Goal: Task Accomplishment & Management: Complete application form

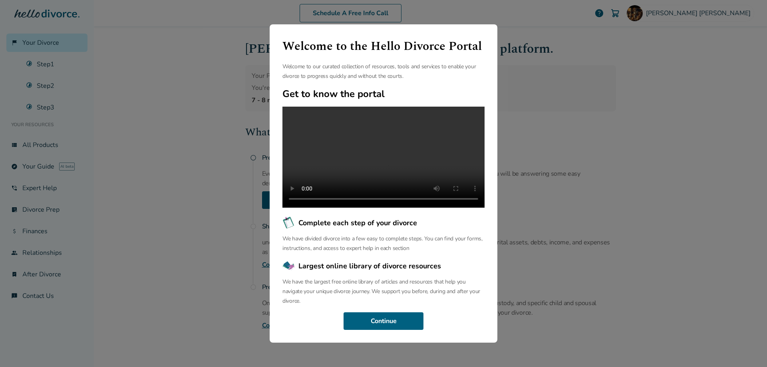
scroll to position [16, 0]
click at [374, 328] on button "Continue" at bounding box center [384, 322] width 80 height 18
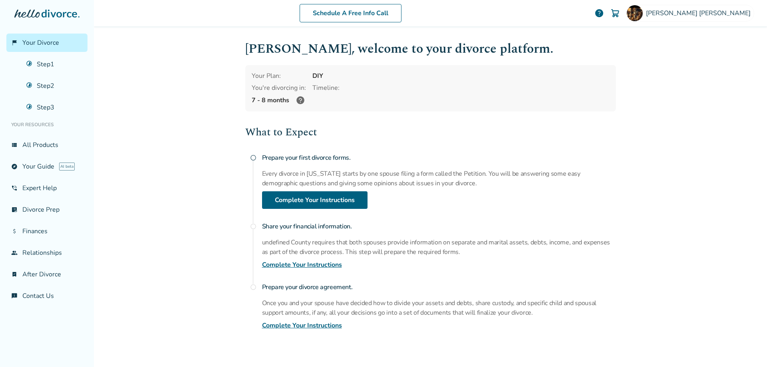
drag, startPoint x: 623, startPoint y: 367, endPoint x: 561, endPoint y: 287, distance: 101.4
click at [561, 287] on h4 "Prepare your divorce agreement." at bounding box center [439, 287] width 354 height 16
click at [578, 189] on div "Prepare your first divorce forms. Every divorce in California starts by one spo…" at bounding box center [439, 179] width 354 height 59
click at [524, 212] on div "What to Expect radio_button_unchecked Prepare your first divorce forms. Every d…" at bounding box center [430, 227] width 371 height 206
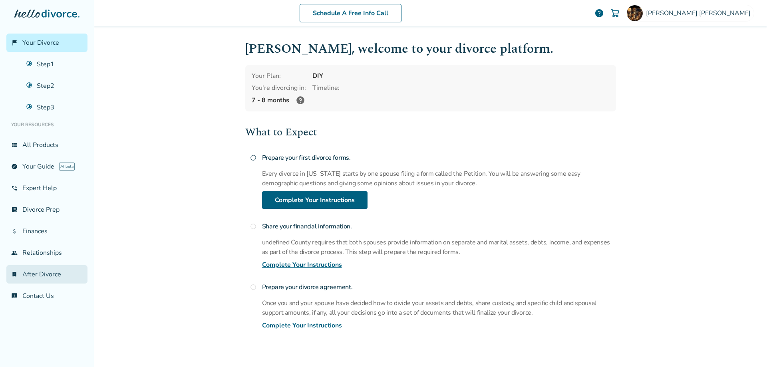
click at [48, 272] on link "bookmark_check After Divorce" at bounding box center [46, 274] width 81 height 18
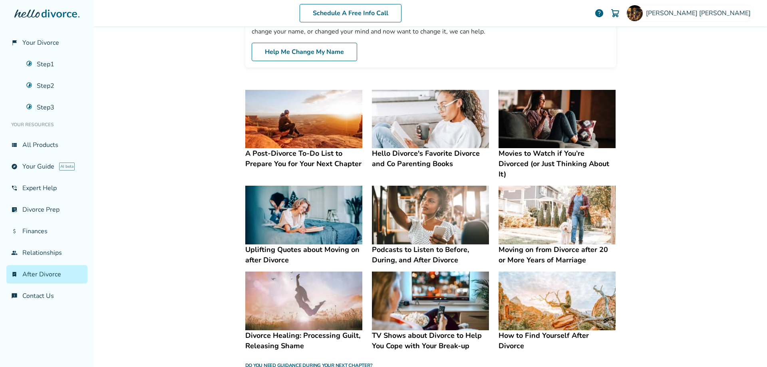
scroll to position [401, 0]
click at [717, 7] on div "Marcus Foreman" at bounding box center [691, 13] width 128 height 17
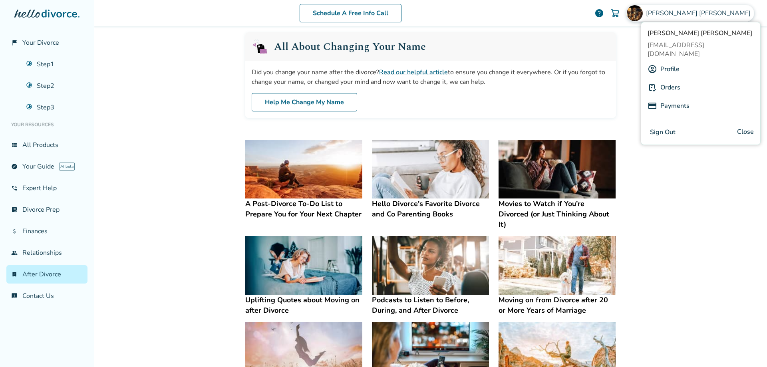
scroll to position [348, 0]
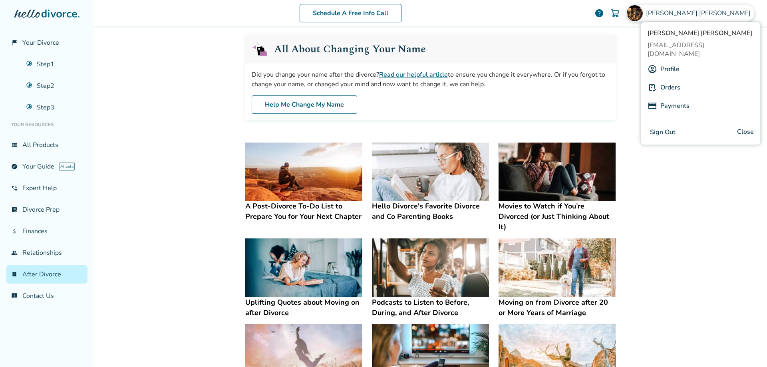
click at [555, 32] on div "After Divorce Resources Here are some of our top resources to help you move for…" at bounding box center [431, 136] width 384 height 917
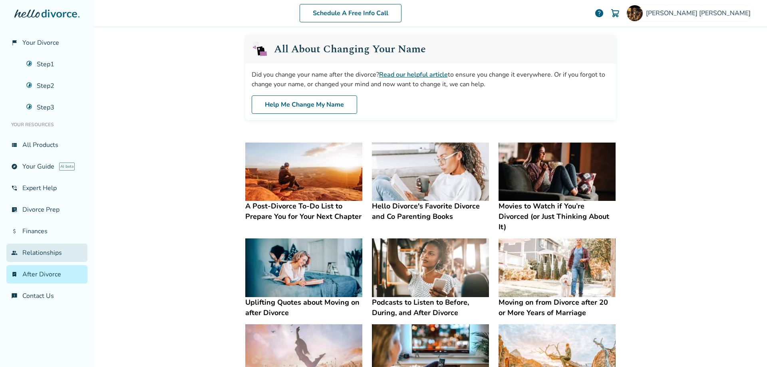
click at [53, 253] on link "group Relationships" at bounding box center [46, 253] width 81 height 18
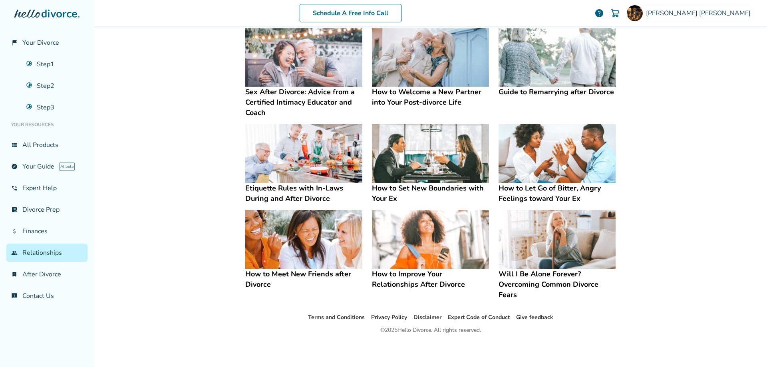
scroll to position [148, 0]
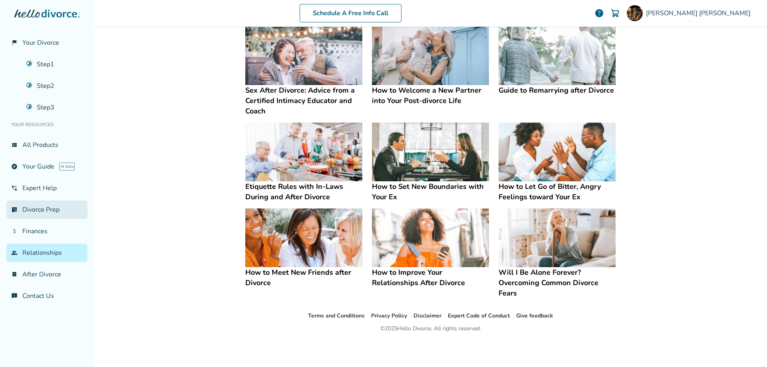
click at [54, 216] on link "list_alt_check Divorce Prep" at bounding box center [46, 210] width 81 height 18
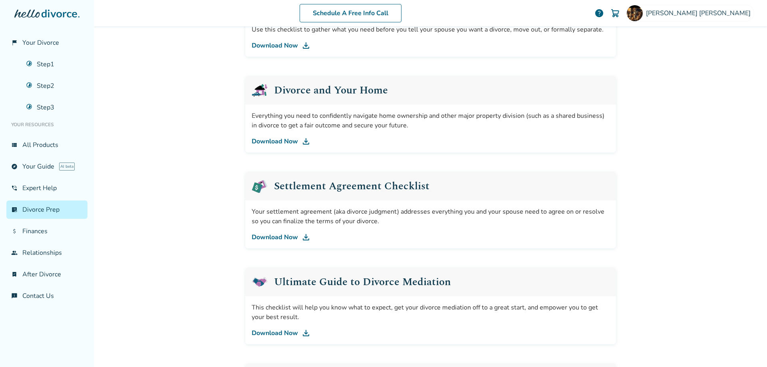
scroll to position [263, 0]
click at [47, 113] on link "Step 3" at bounding box center [55, 107] width 66 height 18
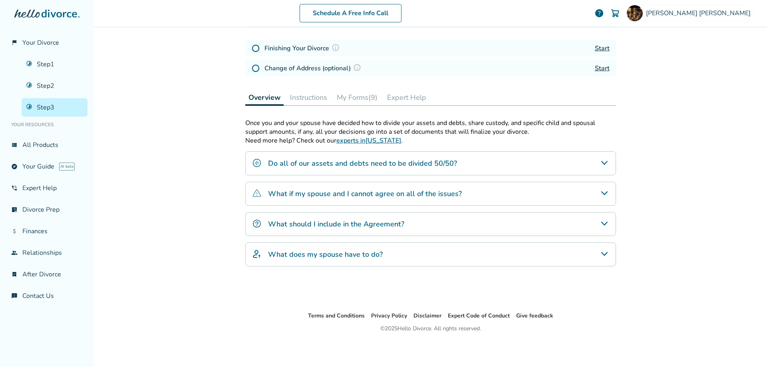
scroll to position [39, 0]
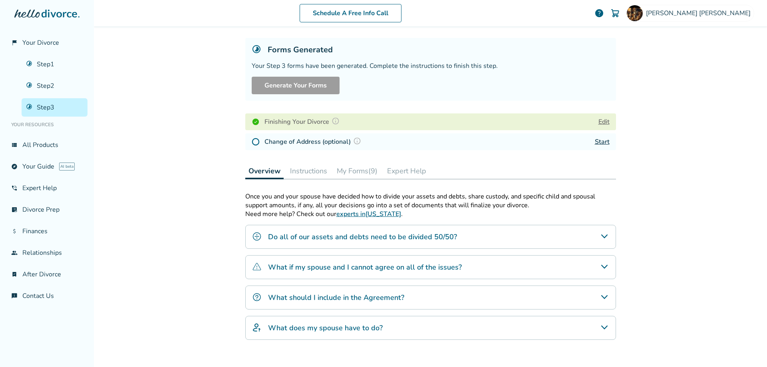
click at [601, 119] on button "Edit" at bounding box center [604, 122] width 11 height 10
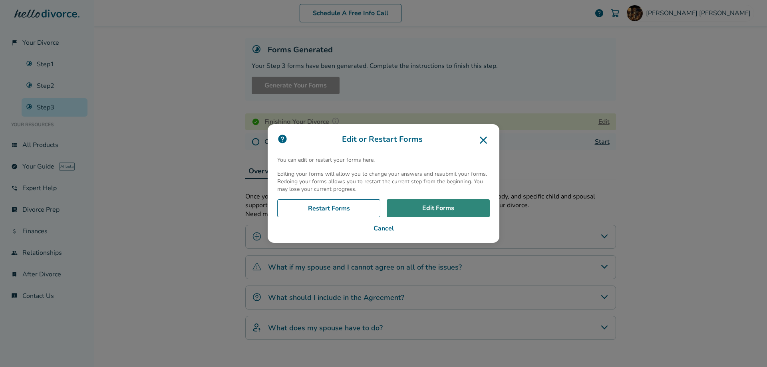
click at [451, 208] on link "Edit Forms" at bounding box center [438, 208] width 103 height 18
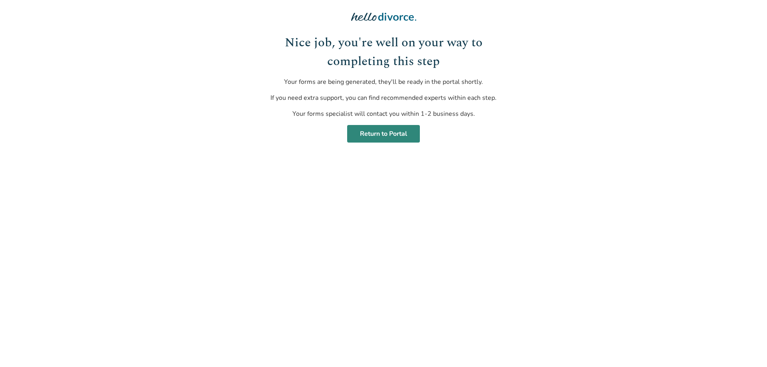
click at [387, 135] on link "Return to Portal" at bounding box center [383, 134] width 73 height 18
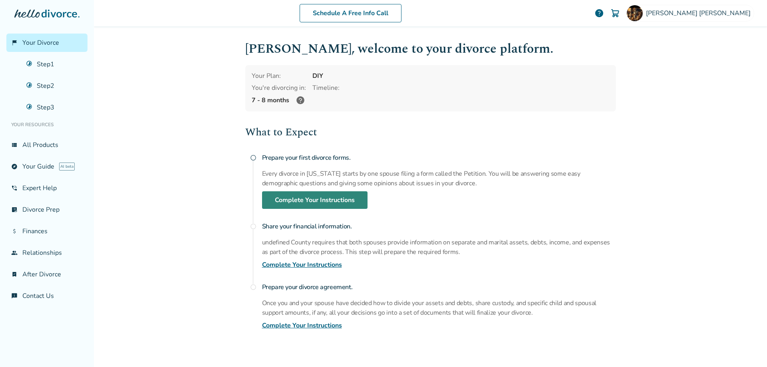
click at [331, 201] on link "Complete Your Instructions" at bounding box center [315, 200] width 106 height 18
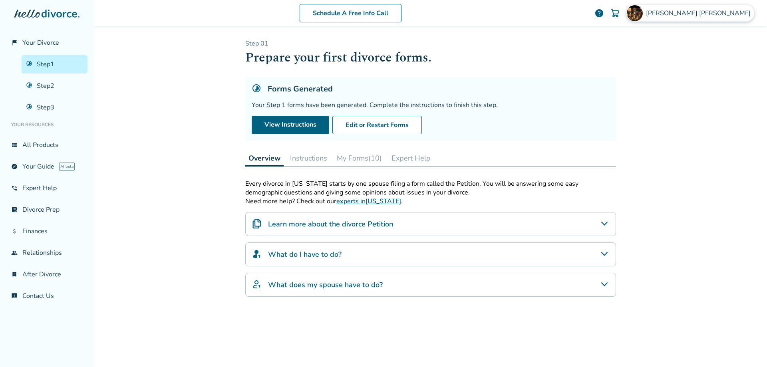
click at [716, 15] on span "Marcus Foreman" at bounding box center [700, 13] width 108 height 9
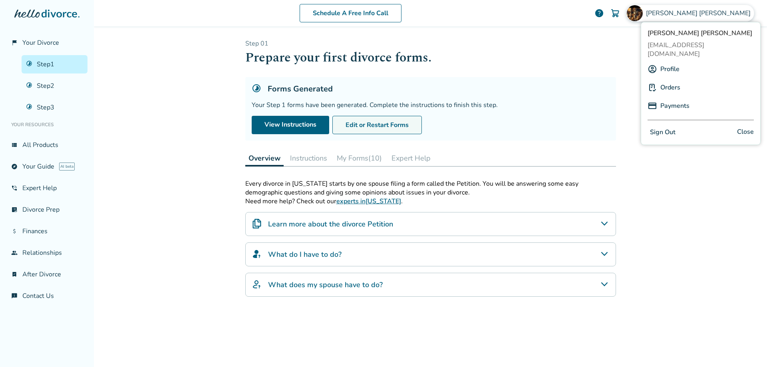
click at [380, 126] on button "Edit or Restart Forms" at bounding box center [378, 125] width 90 height 18
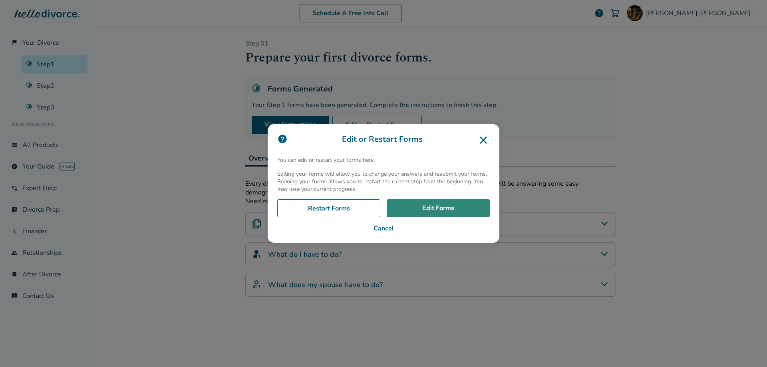
click at [430, 201] on link "Edit Forms" at bounding box center [438, 208] width 103 height 18
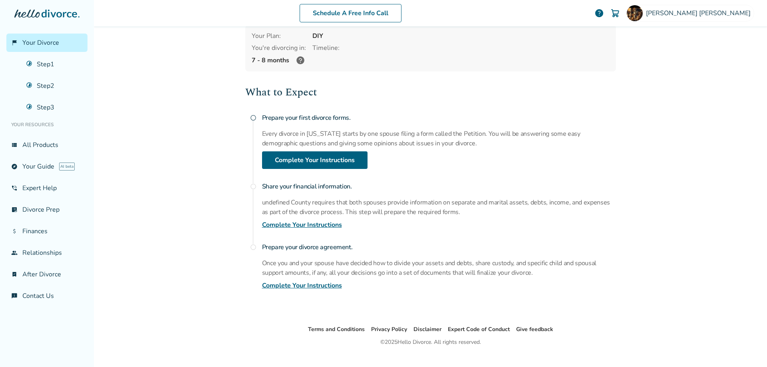
scroll to position [54, 0]
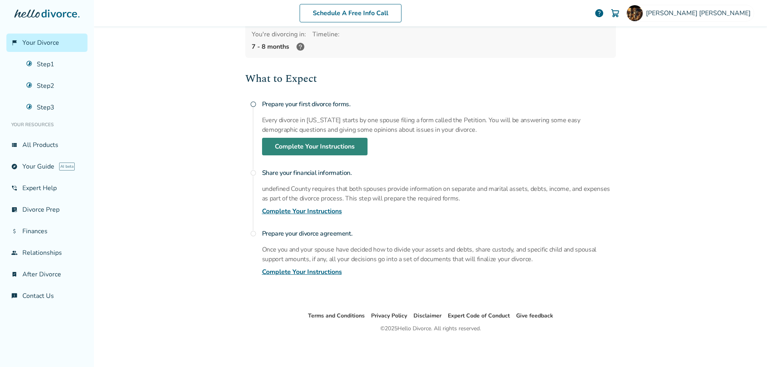
click at [300, 149] on link "Complete Your Instructions" at bounding box center [315, 147] width 106 height 18
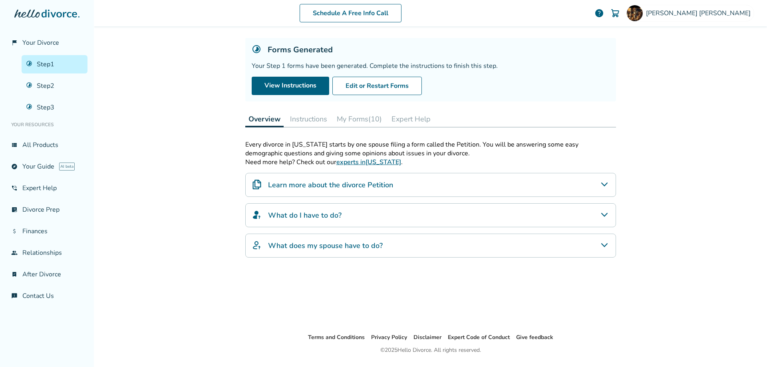
click at [304, 120] on button "Instructions" at bounding box center [309, 119] width 44 height 16
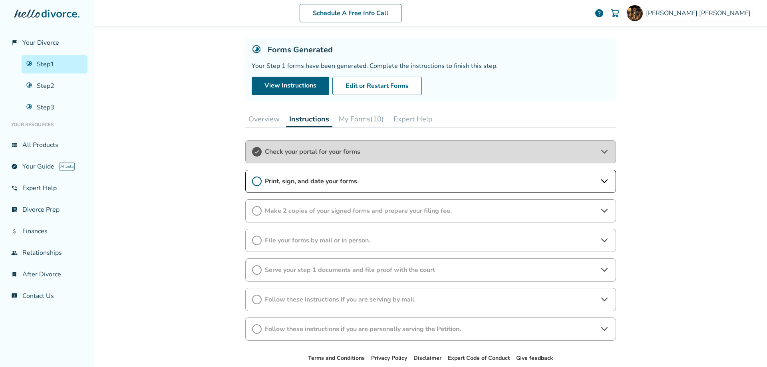
click at [304, 120] on button "Instructions" at bounding box center [309, 119] width 46 height 16
click at [352, 119] on button "My Forms (10)" at bounding box center [362, 119] width 52 height 16
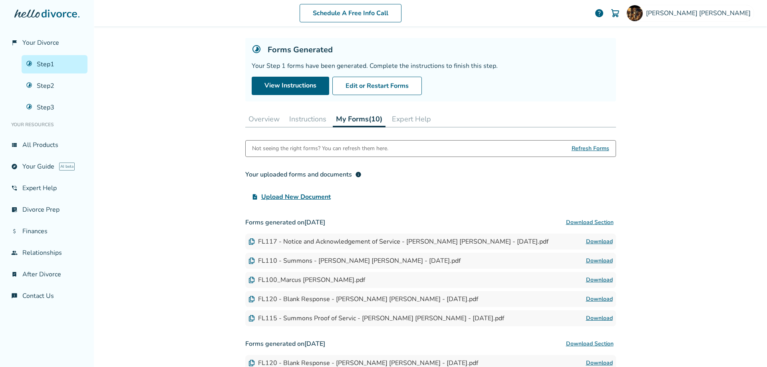
click at [596, 239] on link "Download" at bounding box center [599, 242] width 27 height 10
click at [597, 261] on link "Download" at bounding box center [599, 261] width 27 height 10
click at [588, 278] on link "Download" at bounding box center [599, 280] width 27 height 10
click at [591, 297] on link "Download" at bounding box center [599, 300] width 27 height 10
click at [596, 317] on link "Download" at bounding box center [599, 319] width 27 height 10
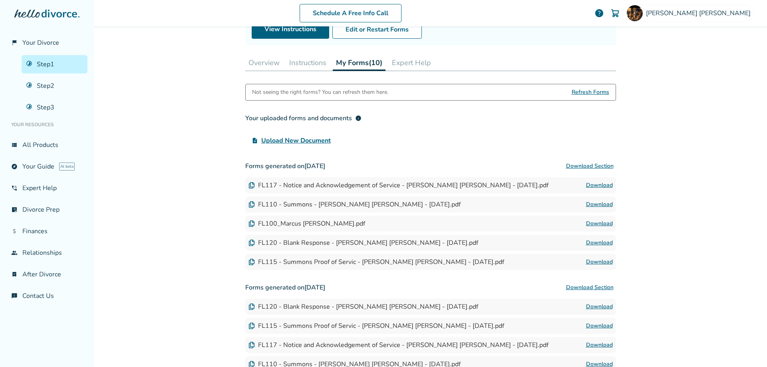
scroll to position [95, 0]
click at [597, 203] on link "Download" at bounding box center [599, 206] width 27 height 10
click at [591, 242] on link "Download" at bounding box center [599, 244] width 27 height 10
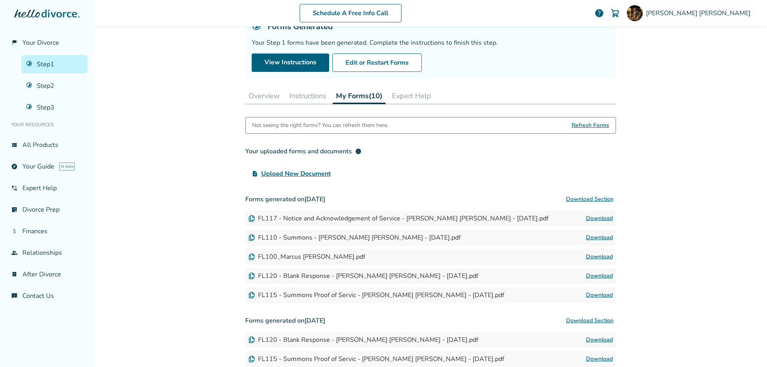
scroll to position [0, 0]
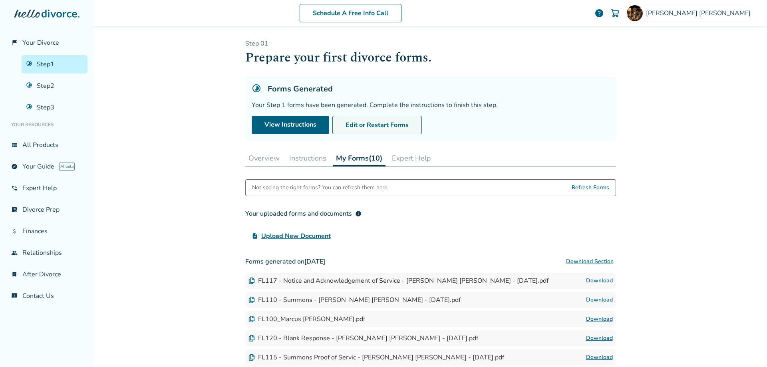
click at [385, 122] on button "Edit or Restart Forms" at bounding box center [378, 125] width 90 height 18
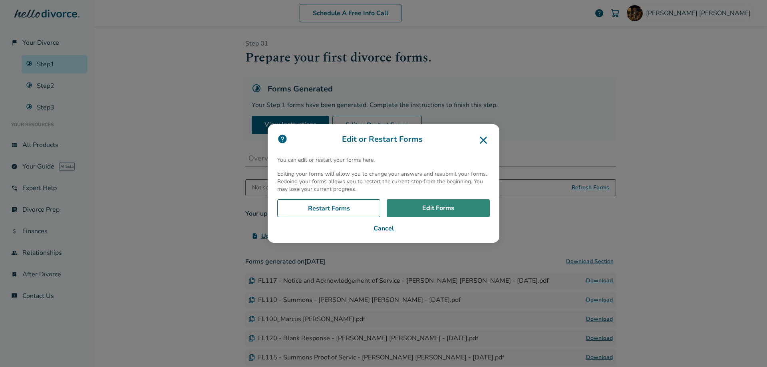
click at [424, 206] on link "Edit Forms" at bounding box center [438, 208] width 103 height 18
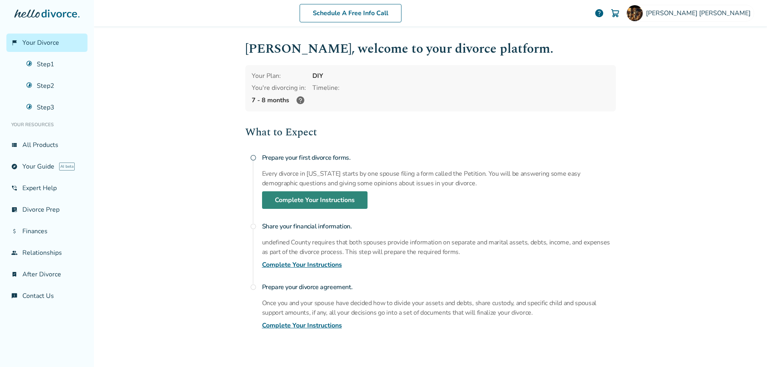
click at [319, 201] on link "Complete Your Instructions" at bounding box center [315, 200] width 106 height 18
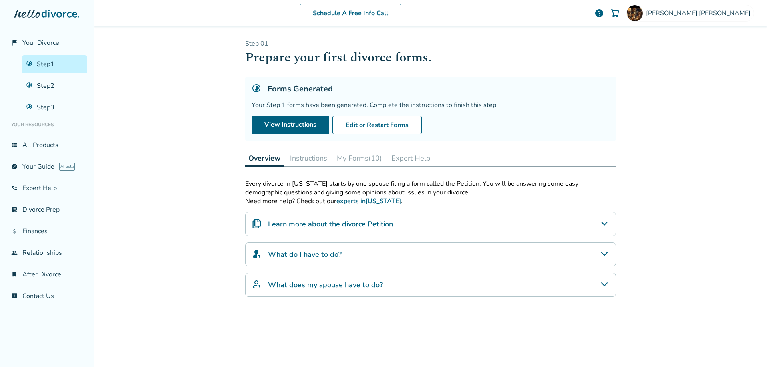
click at [344, 157] on button "My Forms (10)" at bounding box center [360, 158] width 52 height 16
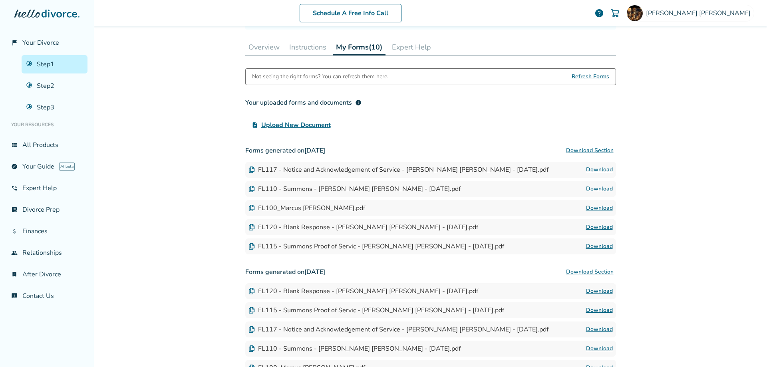
scroll to position [112, 0]
click at [599, 223] on link "Download" at bounding box center [599, 226] width 27 height 10
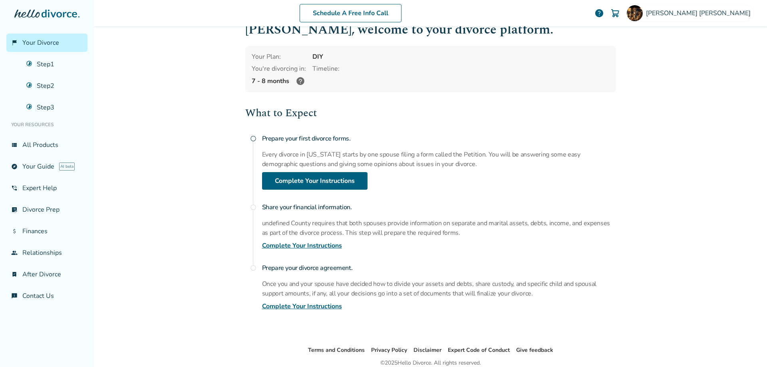
scroll to position [54, 0]
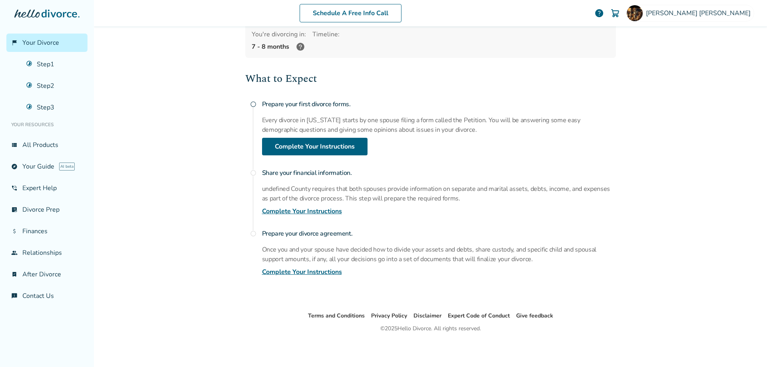
click at [298, 268] on link "Complete Your Instructions" at bounding box center [302, 272] width 80 height 10
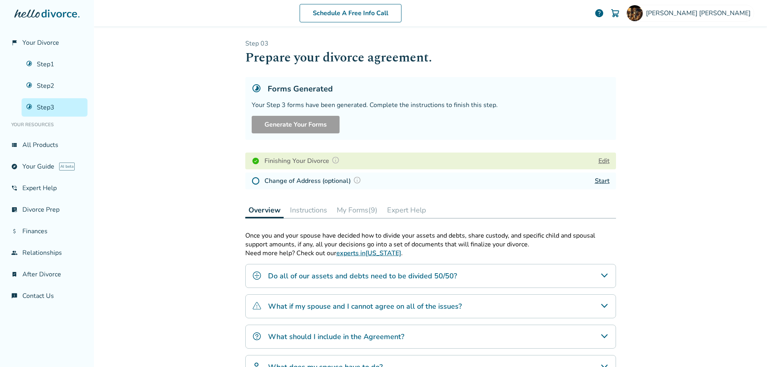
click at [358, 207] on button "My Forms (9)" at bounding box center [357, 210] width 47 height 16
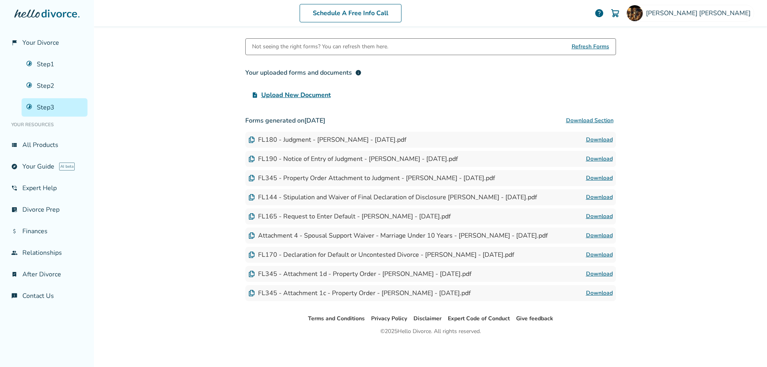
scroll to position [192, 0]
click at [598, 140] on link "Download" at bounding box center [599, 141] width 27 height 10
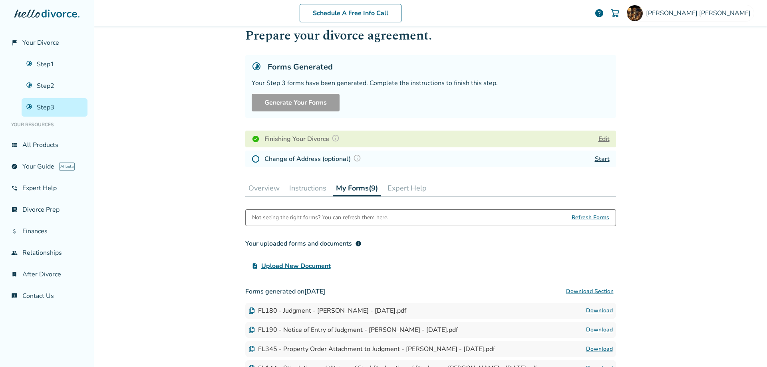
scroll to position [0, 0]
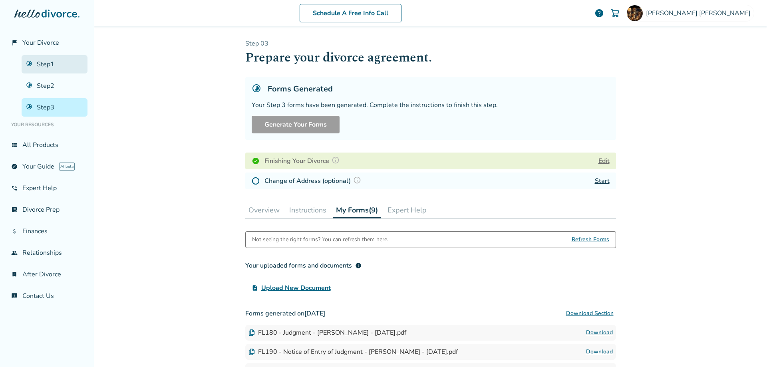
click at [44, 65] on link "Step 1" at bounding box center [55, 64] width 66 height 18
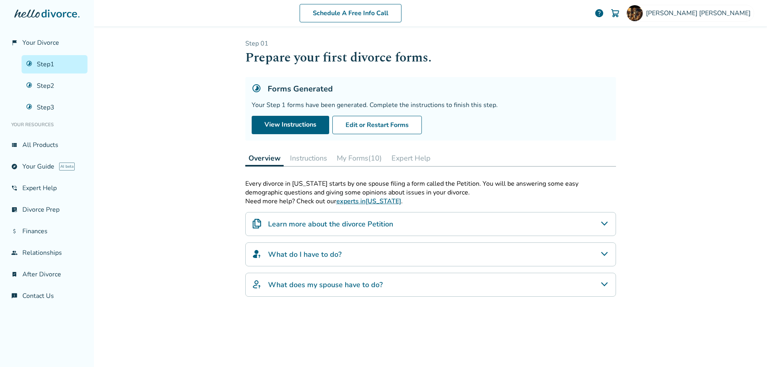
click at [354, 162] on button "My Forms (10)" at bounding box center [360, 158] width 52 height 16
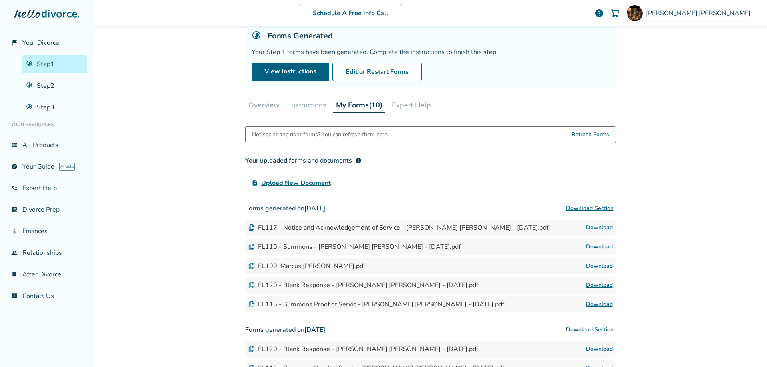
scroll to position [54, 0]
click at [594, 261] on link "Download" at bounding box center [599, 266] width 27 height 10
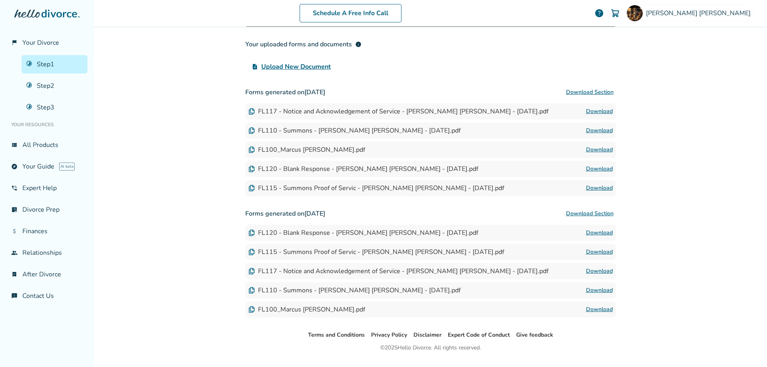
scroll to position [170, 0]
click at [666, 263] on div "Schedule A Free Info Call Marcus Foreman help Schedule A Free Call Marcus Forem…" at bounding box center [430, 183] width 673 height 367
click at [591, 188] on link "Download" at bounding box center [599, 188] width 27 height 10
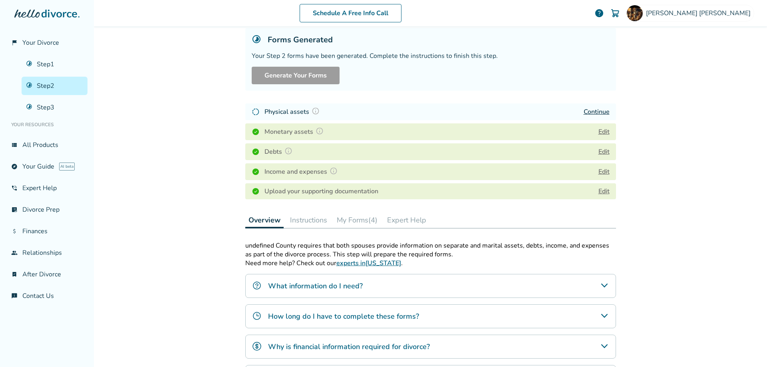
scroll to position [50, 0]
click at [362, 219] on button "My Forms (4)" at bounding box center [357, 219] width 47 height 16
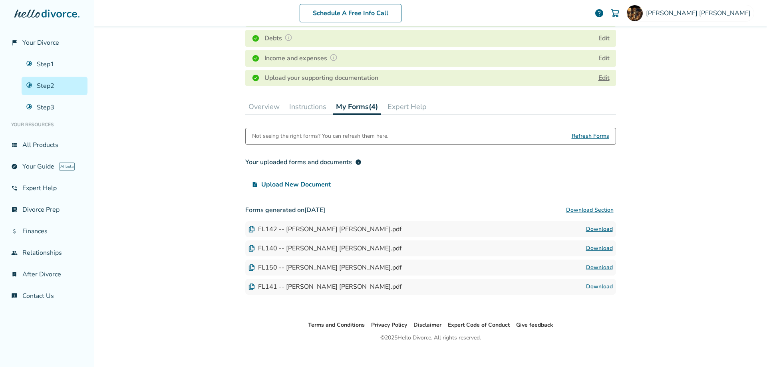
scroll to position [165, 0]
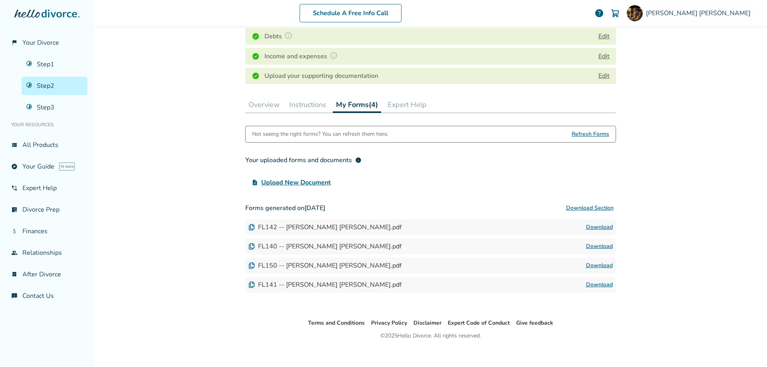
click at [596, 227] on link "Download" at bounding box center [599, 228] width 27 height 10
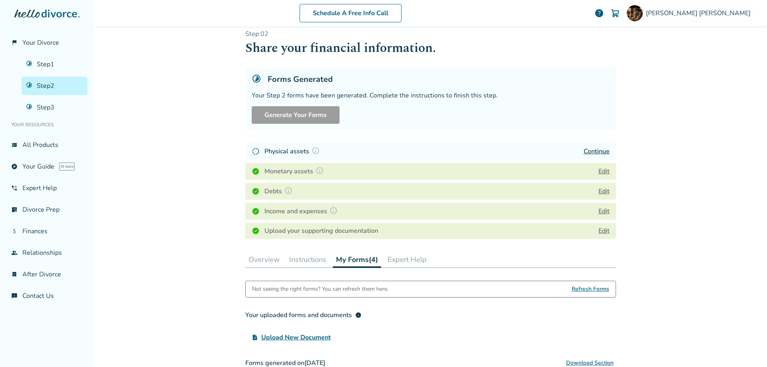
scroll to position [0, 0]
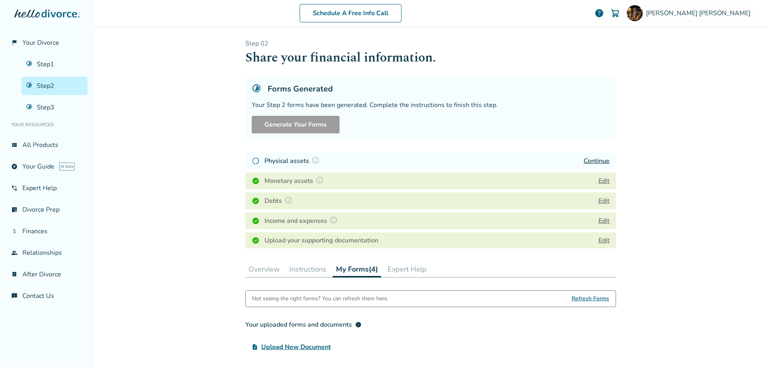
click at [599, 201] on button "Edit" at bounding box center [604, 201] width 11 height 10
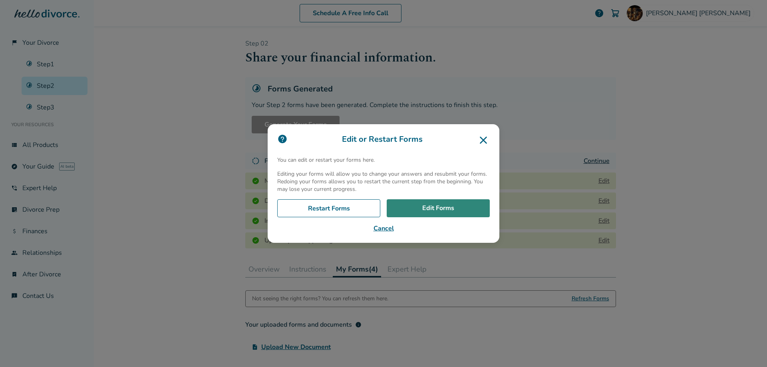
click at [439, 210] on link "Edit Forms" at bounding box center [438, 208] width 103 height 18
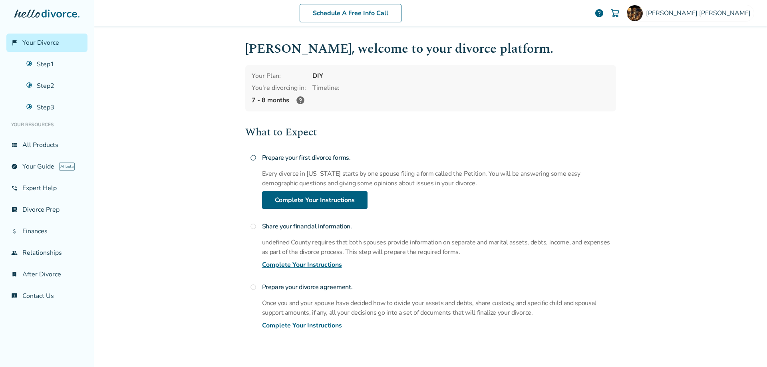
click at [313, 265] on link "Complete Your Instructions" at bounding box center [302, 265] width 80 height 10
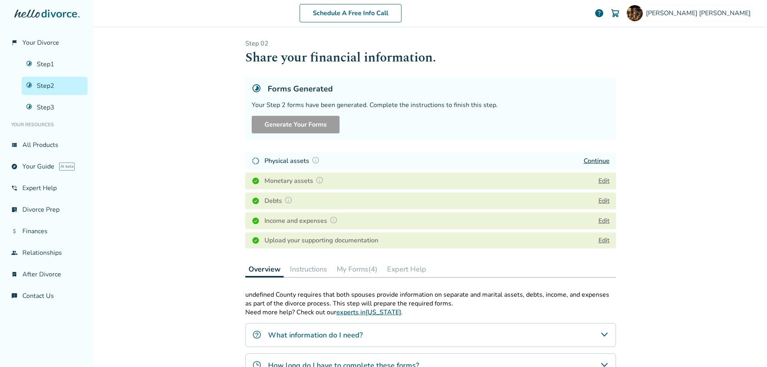
click at [601, 180] on button "Edit" at bounding box center [604, 181] width 11 height 10
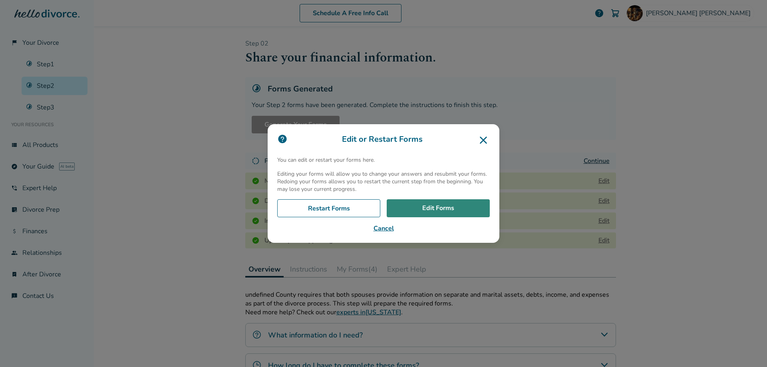
click at [440, 211] on link "Edit Forms" at bounding box center [438, 208] width 103 height 18
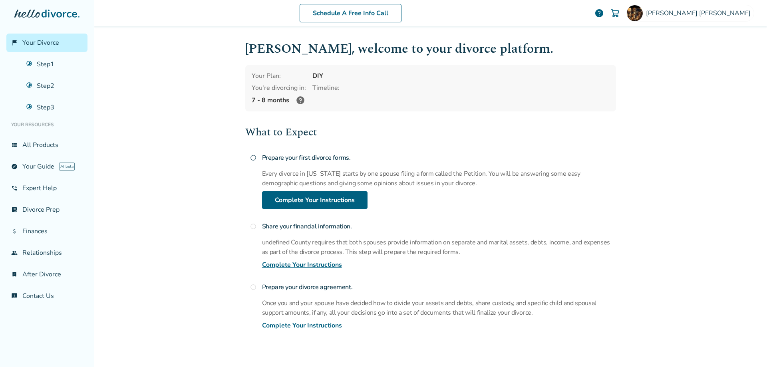
click at [317, 262] on link "Complete Your Instructions" at bounding box center [302, 265] width 80 height 10
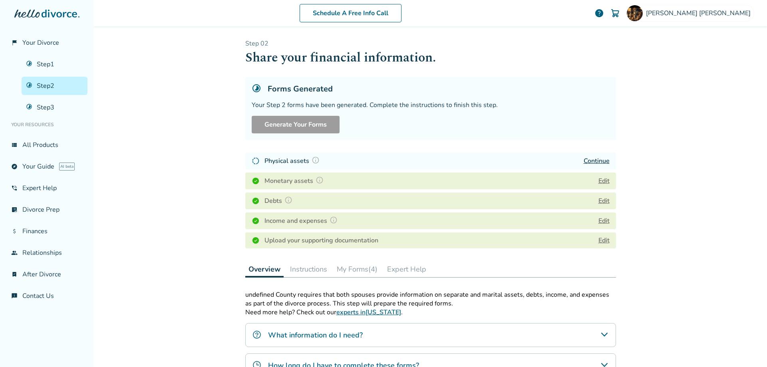
click at [602, 220] on button "Edit" at bounding box center [604, 221] width 11 height 10
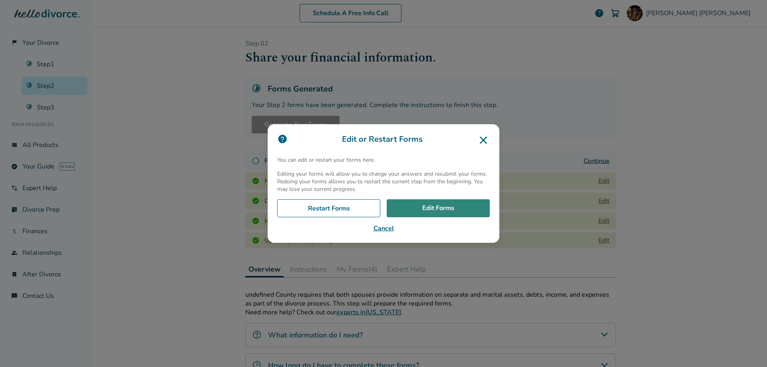
click at [461, 208] on link "Edit Forms" at bounding box center [438, 208] width 103 height 18
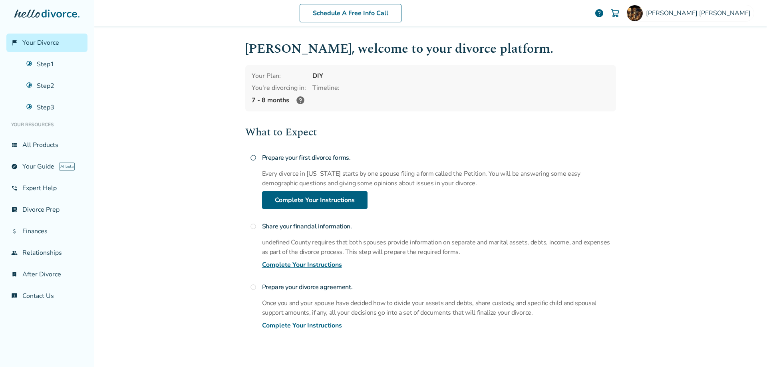
click at [305, 266] on link "Complete Your Instructions" at bounding box center [302, 265] width 80 height 10
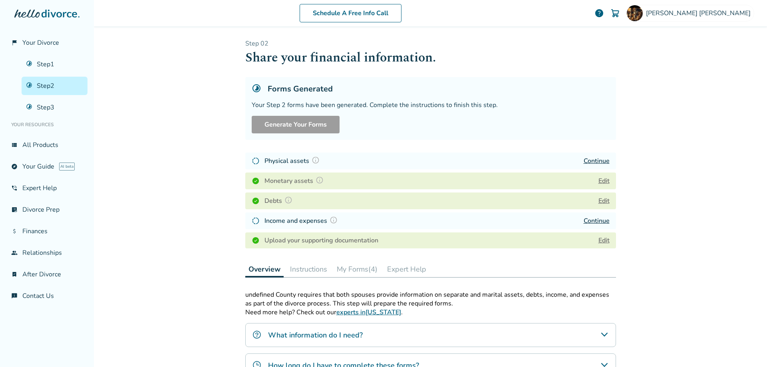
click at [589, 160] on link "Continue" at bounding box center [597, 161] width 26 height 9
